Goal: Task Accomplishment & Management: Complete application form

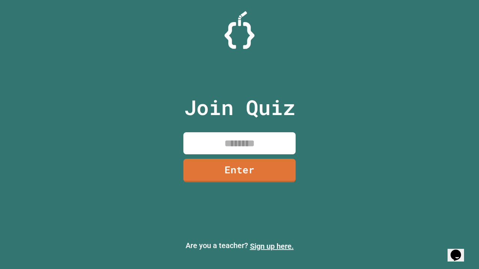
click at [272, 247] on link "Sign up here." at bounding box center [272, 246] width 44 height 9
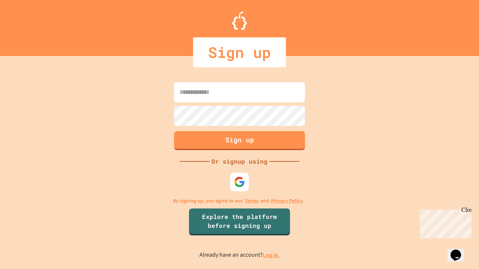
click at [272, 255] on link "Log in." at bounding box center [271, 255] width 17 height 8
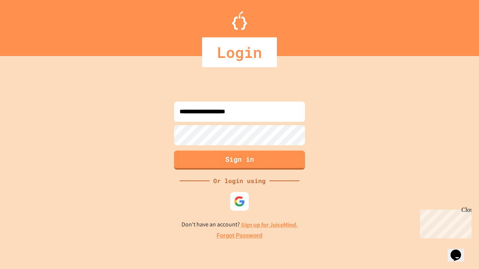
type input "**********"
